Goal: Find specific page/section: Find specific page/section

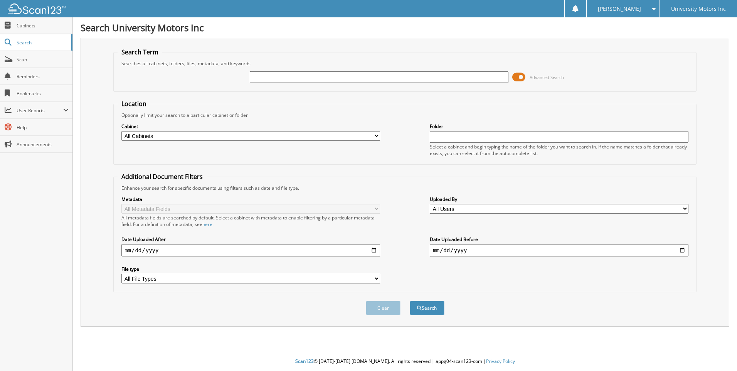
click at [399, 74] on input "text" at bounding box center [379, 77] width 259 height 12
type input "61458"
click at [410, 301] on button "Search" at bounding box center [427, 308] width 35 height 14
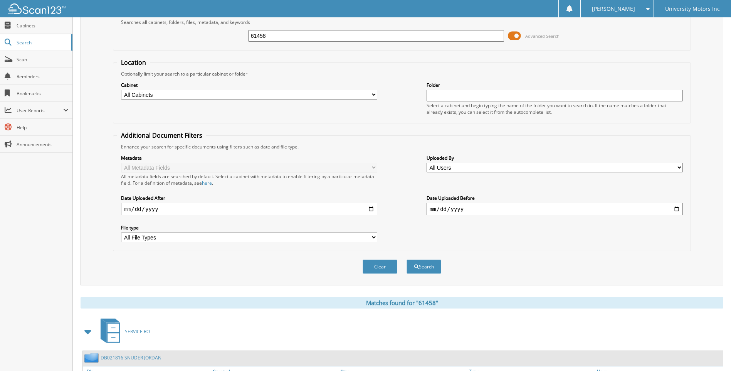
scroll to position [90, 0]
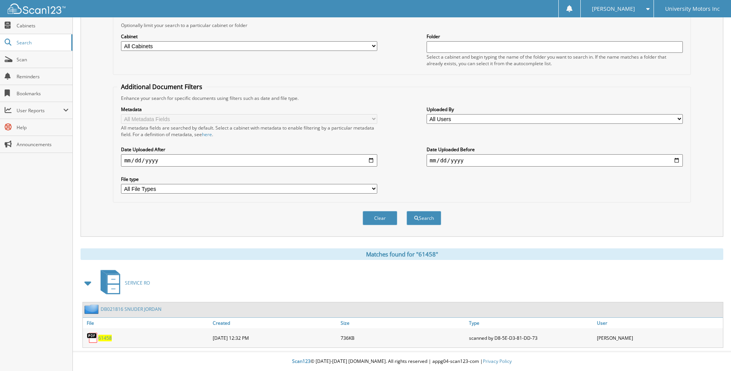
click at [106, 339] on span "61458" at bounding box center [104, 338] width 13 height 7
